Goal: Task Accomplishment & Management: Use online tool/utility

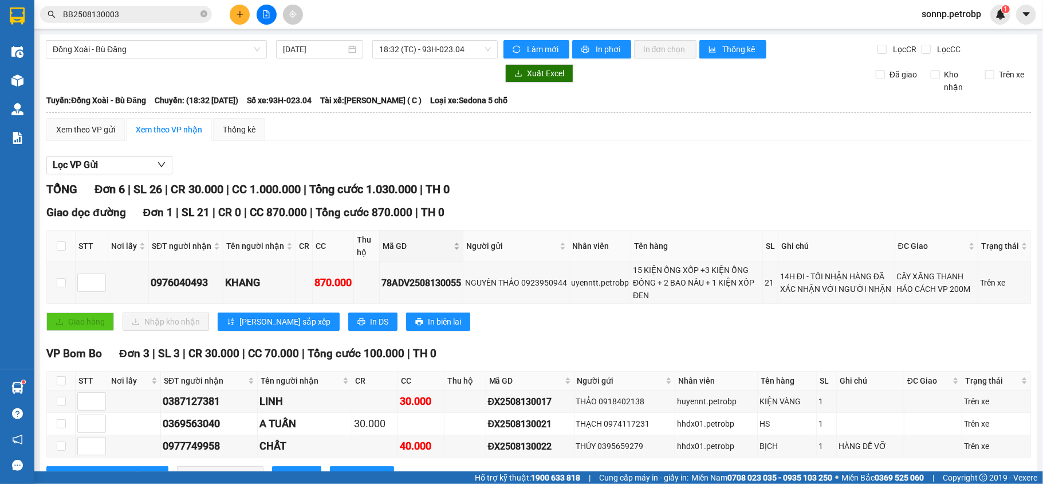
scroll to position [152, 0]
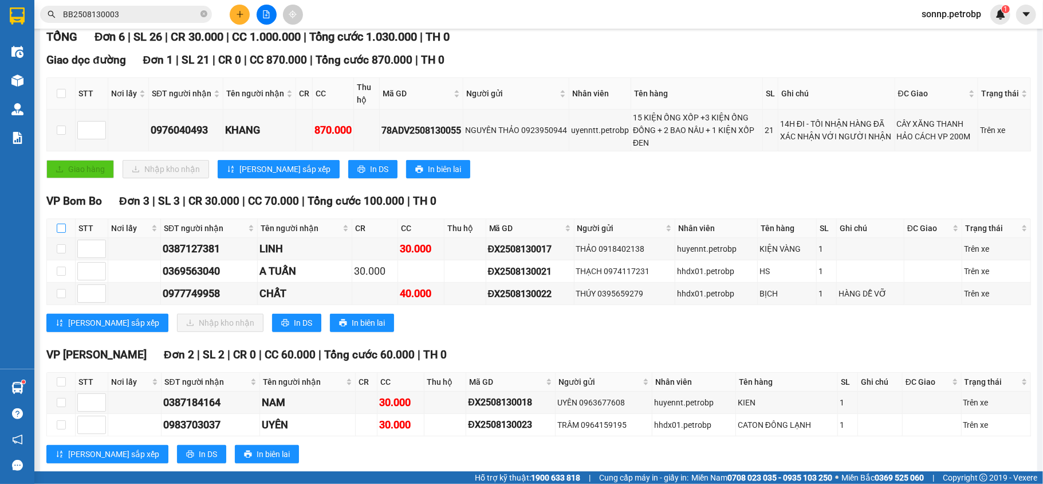
click at [64, 227] on input "checkbox" at bounding box center [61, 227] width 9 height 9
checkbox input "true"
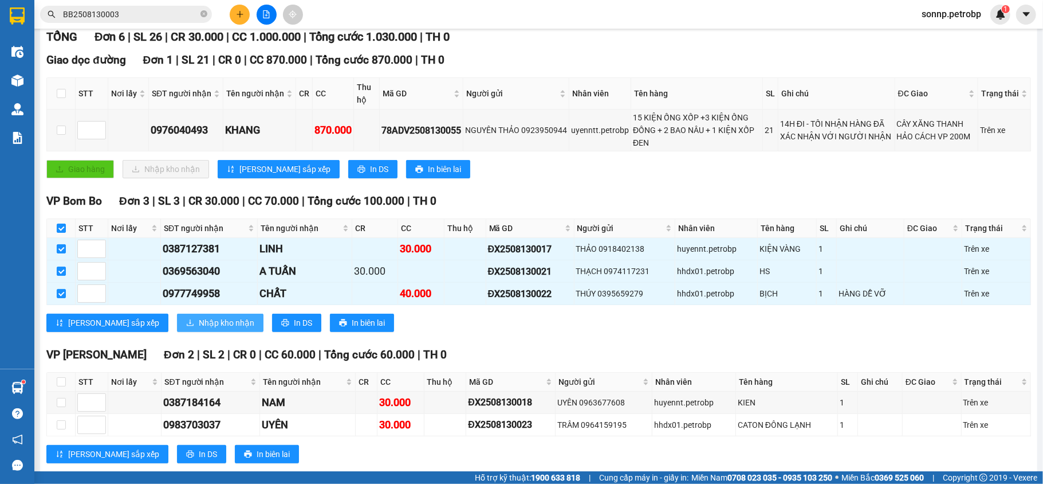
click at [199, 327] on span "Nhập kho nhận" at bounding box center [227, 322] width 56 height 13
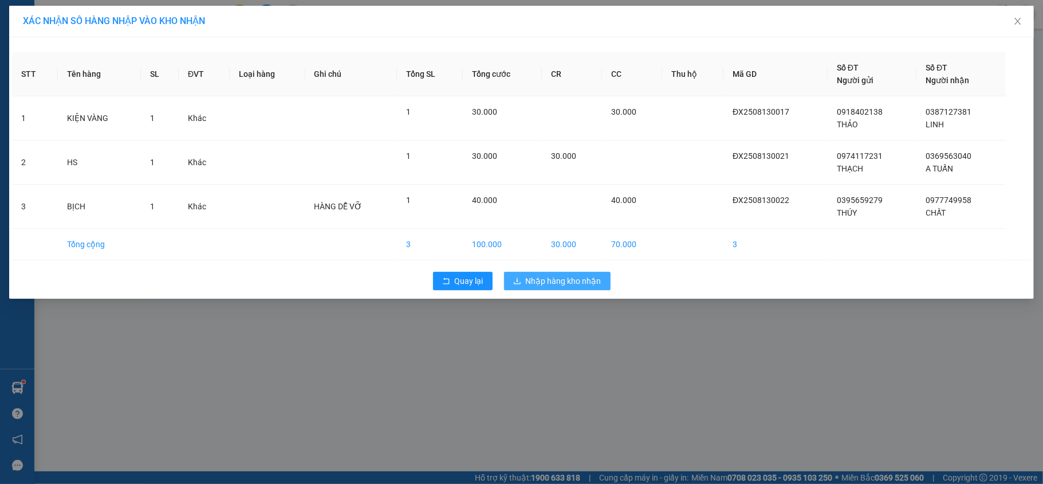
click at [565, 243] on td "30.000" at bounding box center [572, 245] width 60 height 32
click at [557, 275] on button "Nhập hàng kho nhận" at bounding box center [557, 281] width 107 height 18
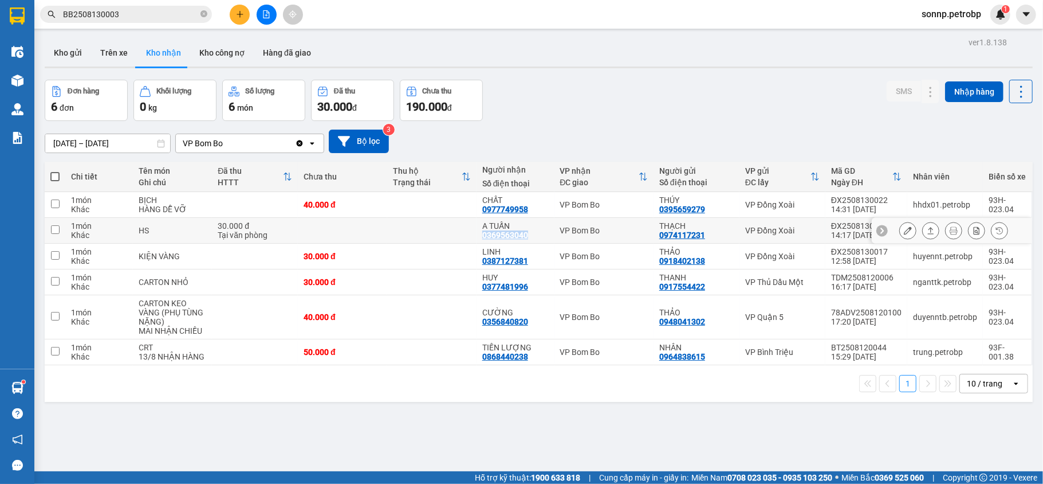
drag, startPoint x: 524, startPoint y: 235, endPoint x: 475, endPoint y: 239, distance: 48.9
click at [477, 239] on td "A TUẤN 0369563040" at bounding box center [516, 231] width 78 height 26
checkbox input "true"
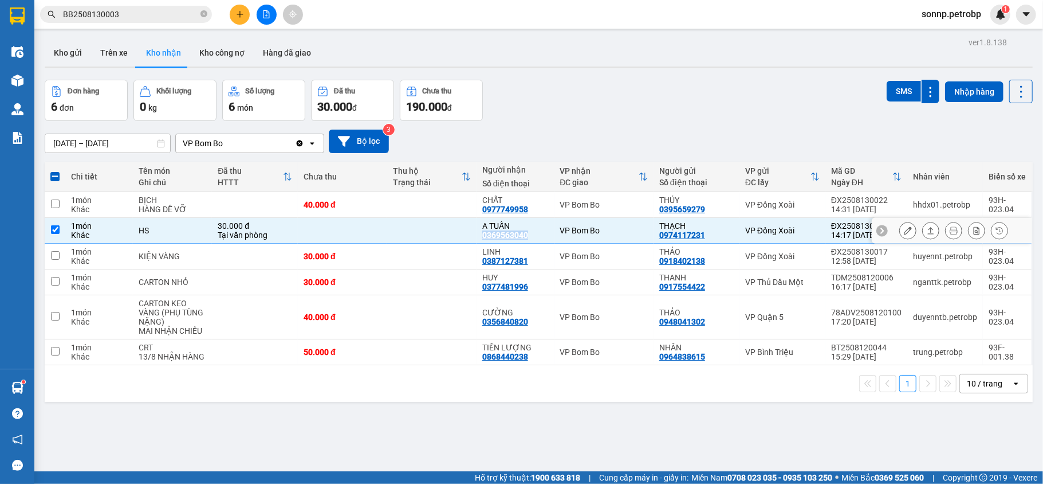
copy div "0369563040"
